Goal: Book appointment/travel/reservation

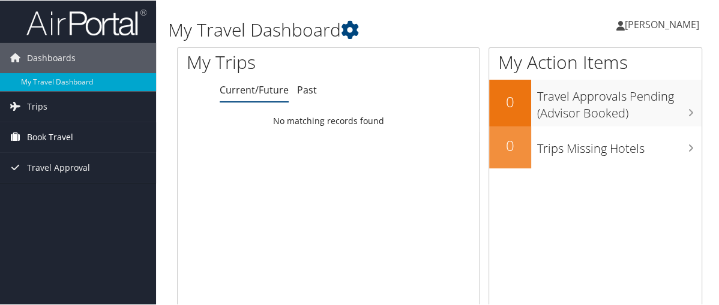
click at [44, 137] on span "Book Travel" at bounding box center [50, 137] width 46 height 30
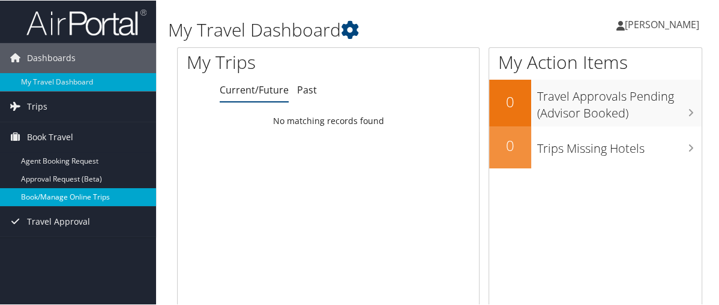
click at [45, 195] on link "Book/Manage Online Trips" at bounding box center [78, 197] width 156 height 18
